Goal: Find specific page/section: Find specific page/section

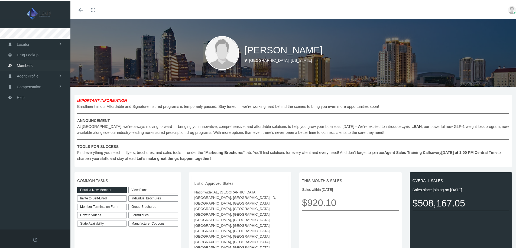
click at [29, 66] on span "Members" at bounding box center [25, 64] width 16 height 10
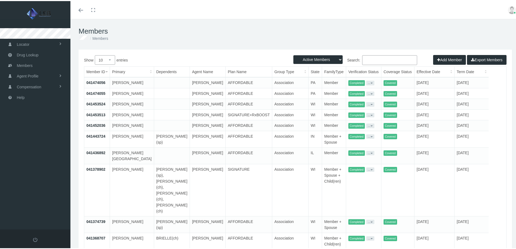
click at [378, 58] on input "Search:" at bounding box center [389, 59] width 55 height 10
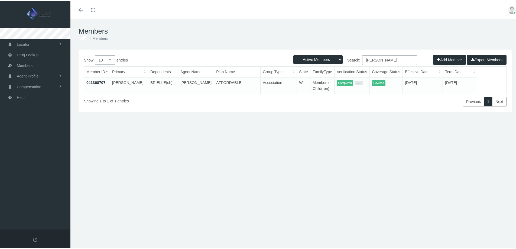
type input "boyd"
click at [99, 81] on link "041368707" at bounding box center [95, 81] width 19 height 4
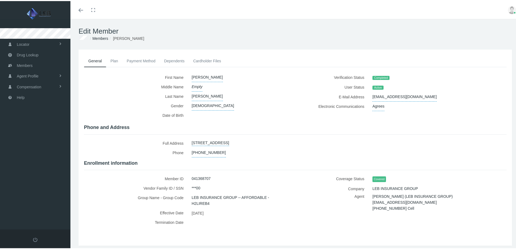
click at [133, 62] on link "Payment Method" at bounding box center [141, 60] width 37 height 12
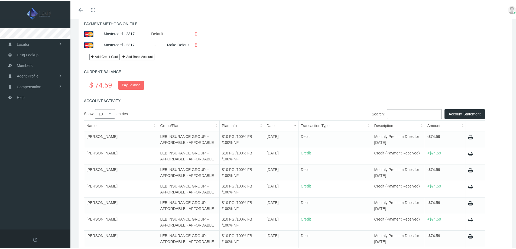
scroll to position [54, 0]
drag, startPoint x: 113, startPoint y: 82, endPoint x: 96, endPoint y: 83, distance: 17.1
click at [96, 83] on div "$ 74.59 Pay Balance" at bounding box center [300, 83] width 431 height 11
copy div "74.59"
